Goal: Task Accomplishment & Management: Manage account settings

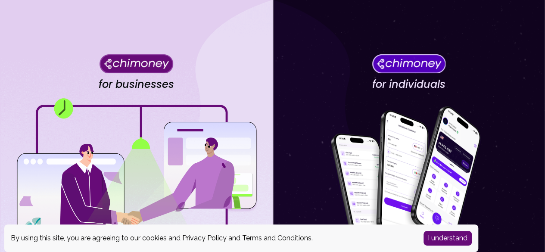
click at [441, 240] on button "I understand" at bounding box center [448, 238] width 48 height 15
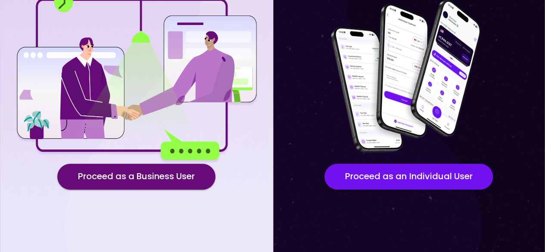
scroll to position [137, 0]
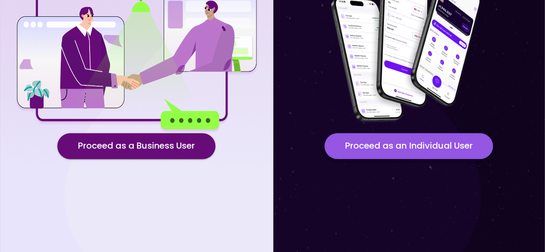
click at [445, 157] on button "Proceed as an Individual User" at bounding box center [409, 146] width 169 height 26
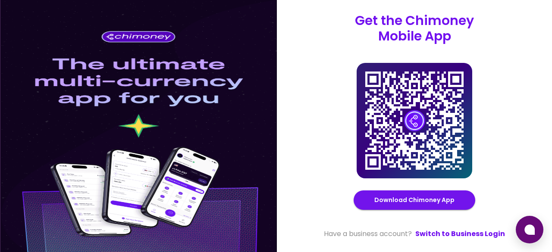
click at [97, 77] on div at bounding box center [138, 126] width 277 height 252
